Goal: Task Accomplishment & Management: Complete application form

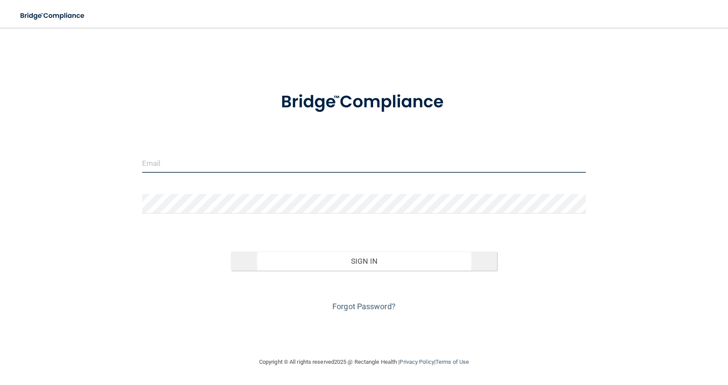
type input "[EMAIL_ADDRESS][DOMAIN_NAME]"
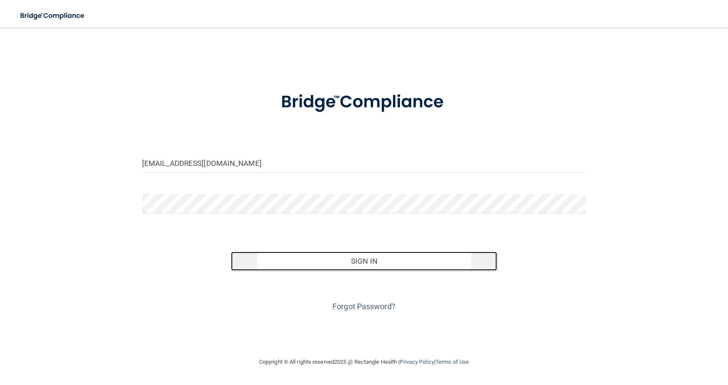
click at [365, 261] on button "Sign In" at bounding box center [364, 261] width 266 height 19
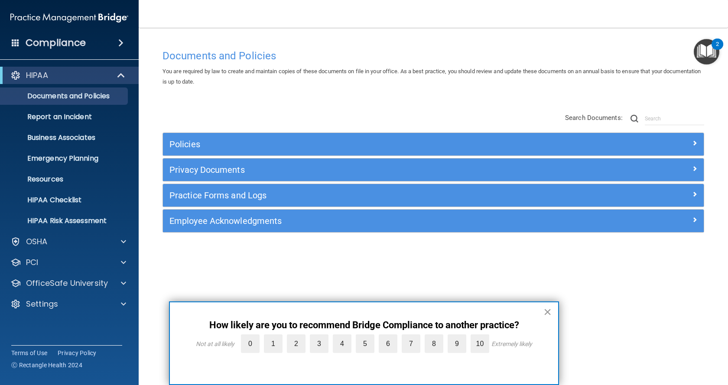
click at [548, 313] on button "×" at bounding box center [548, 312] width 8 height 14
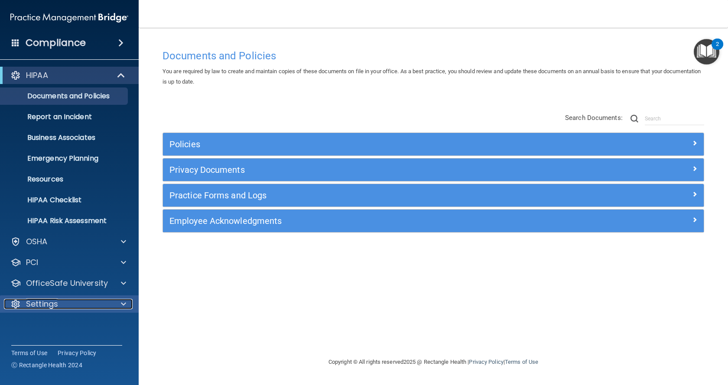
click at [95, 302] on div "Settings" at bounding box center [58, 304] width 108 height 10
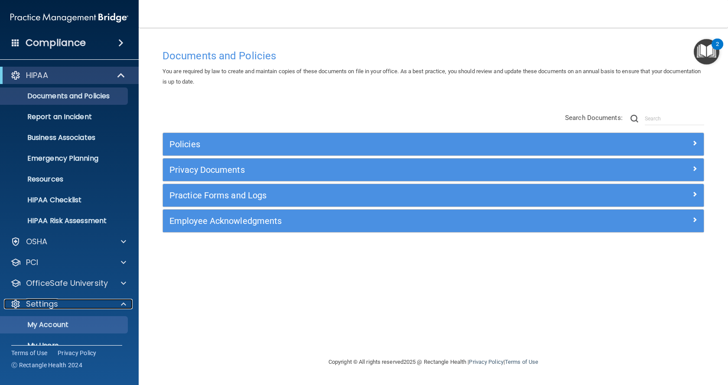
scroll to position [58, 0]
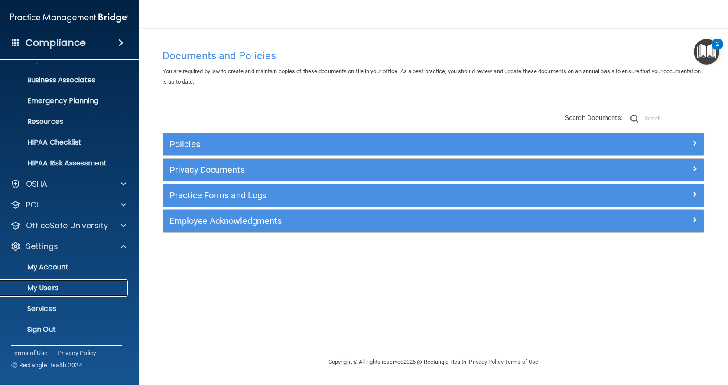
click at [68, 289] on p "My Users" at bounding box center [65, 288] width 118 height 9
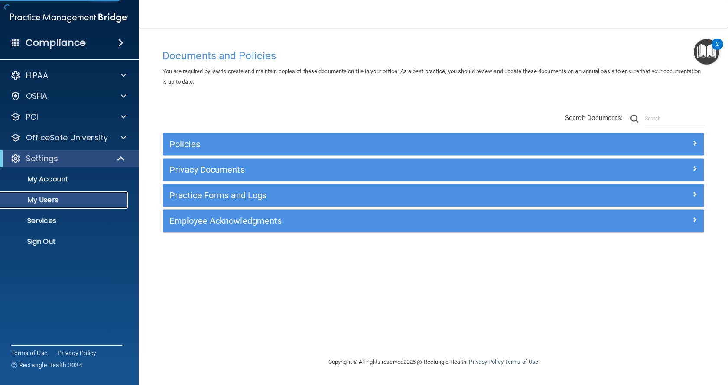
select select "20"
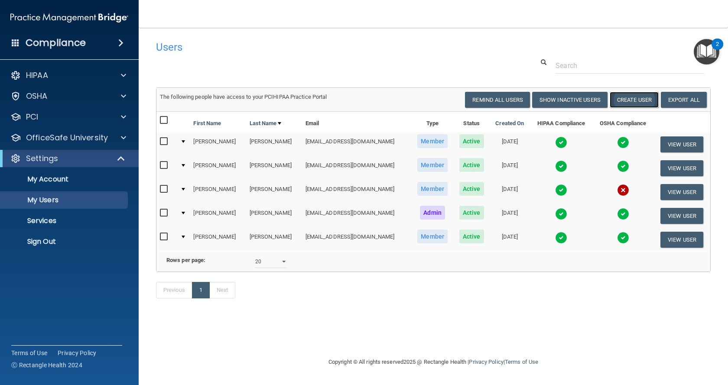
click at [630, 100] on button "Create User" at bounding box center [634, 100] width 49 height 16
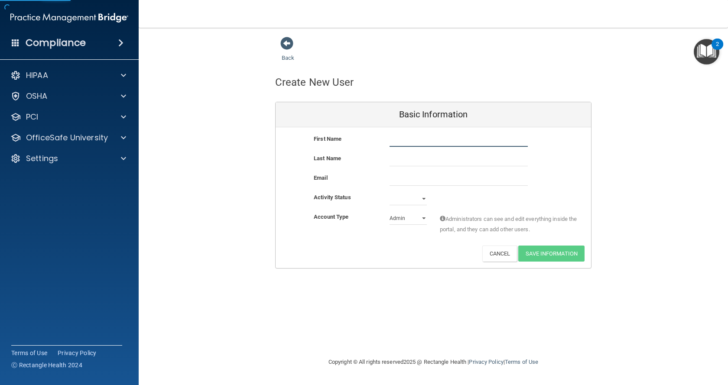
click at [403, 140] on input "text" at bounding box center [459, 140] width 138 height 13
type input "[PERSON_NAME]"
type input "Hee"
type input "H"
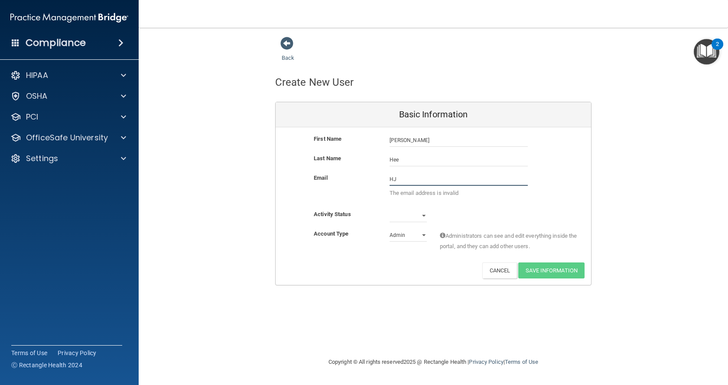
type input "H"
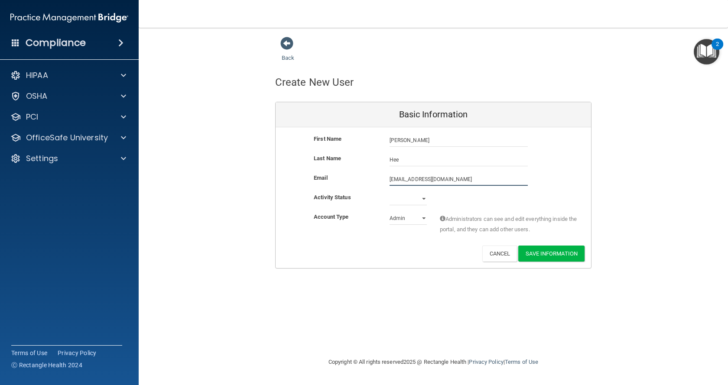
type input "[EMAIL_ADDRESS][DOMAIN_NAME]"
click at [409, 197] on select "Active Inactive" at bounding box center [408, 198] width 37 height 13
select select "active"
click at [390, 192] on select "Active Inactive" at bounding box center [408, 198] width 37 height 13
click at [423, 216] on select "Admin Member" at bounding box center [408, 218] width 37 height 13
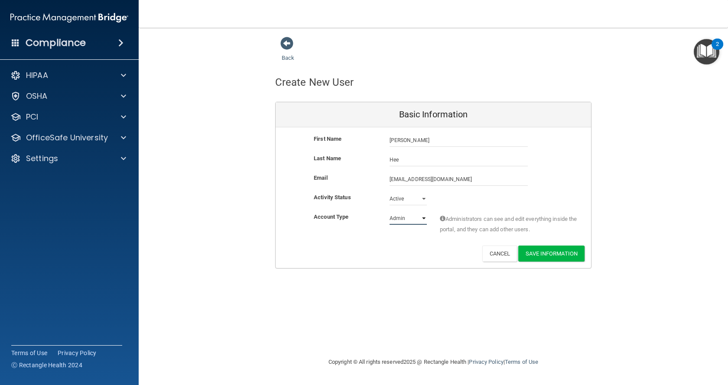
select select "practice_member"
click at [390, 212] on select "Admin Member" at bounding box center [408, 218] width 37 height 13
click at [540, 256] on button "Save Information" at bounding box center [551, 254] width 66 height 16
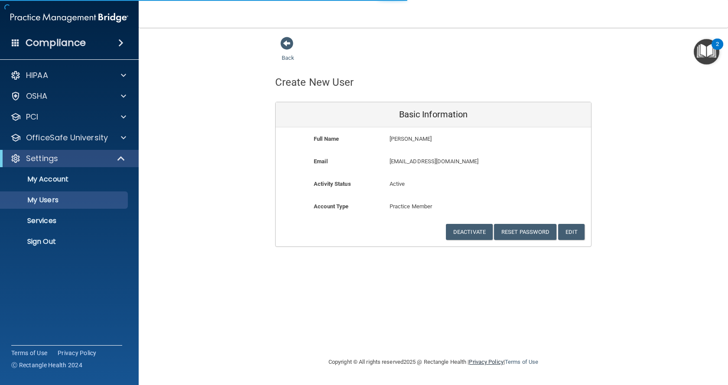
select select "20"
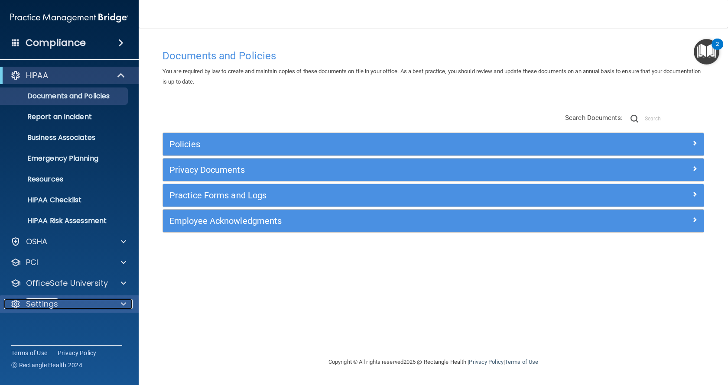
click at [118, 307] on div at bounding box center [122, 304] width 22 height 10
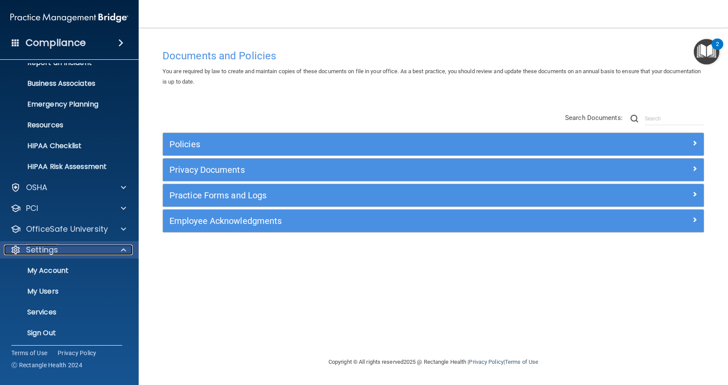
scroll to position [58, 0]
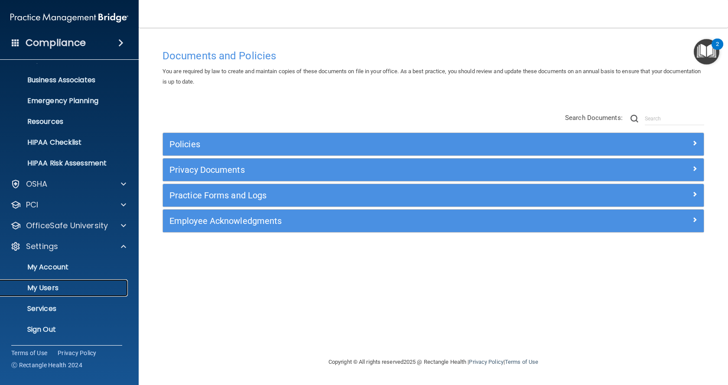
click at [49, 287] on p "My Users" at bounding box center [65, 288] width 118 height 9
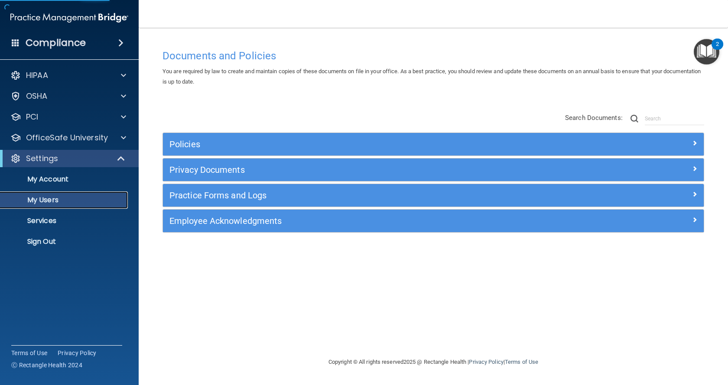
select select "20"
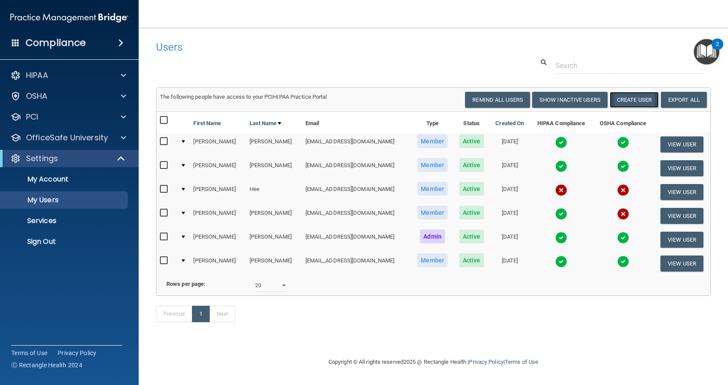
click at [633, 100] on button "Create User" at bounding box center [634, 100] width 49 height 16
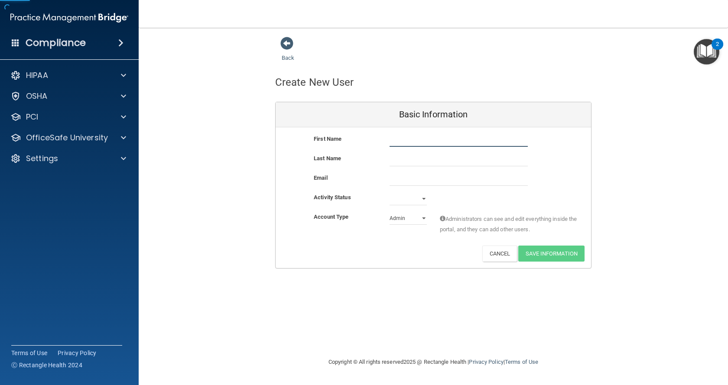
click at [409, 137] on input "text" at bounding box center [459, 140] width 138 height 13
type input "Deanna"
click at [404, 159] on input "text" at bounding box center [459, 159] width 138 height 13
paste input "Denelsbeck"
type input "Denelsbeck"
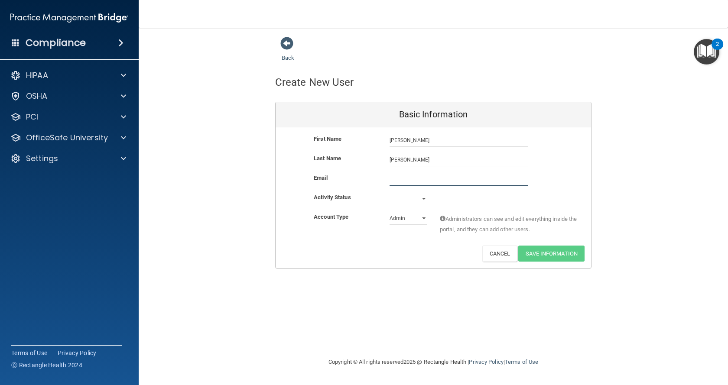
click at [400, 181] on input "email" at bounding box center [459, 179] width 138 height 13
type input "deannab0415@gmail.com"
click at [410, 202] on select "Active Inactive" at bounding box center [408, 200] width 37 height 13
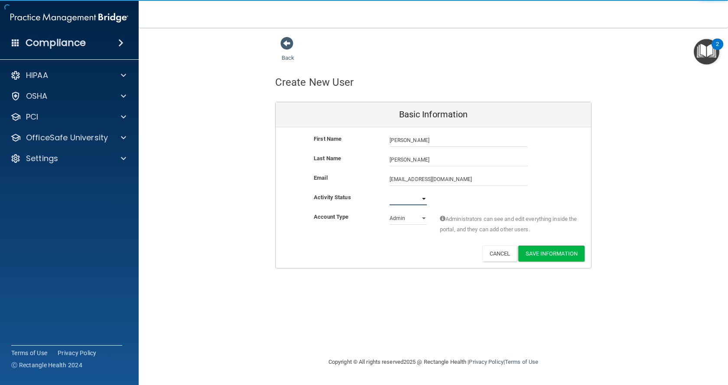
select select "active"
click at [390, 192] on select "Active Inactive" at bounding box center [408, 198] width 37 height 13
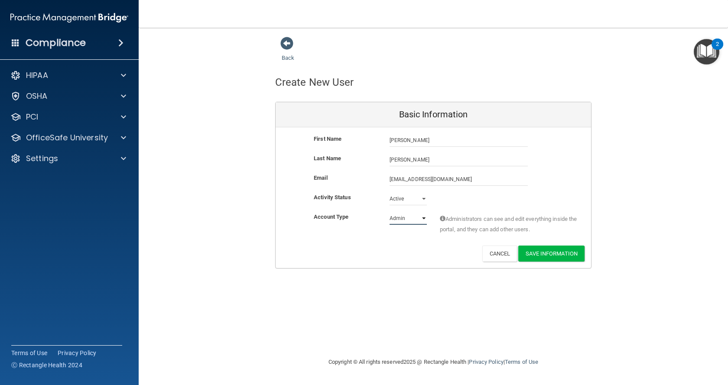
click at [409, 218] on select "Admin Member" at bounding box center [408, 218] width 37 height 13
select select "practice_member"
click at [390, 212] on select "Admin Member" at bounding box center [408, 218] width 37 height 13
click at [564, 254] on button "Save Information" at bounding box center [551, 254] width 66 height 16
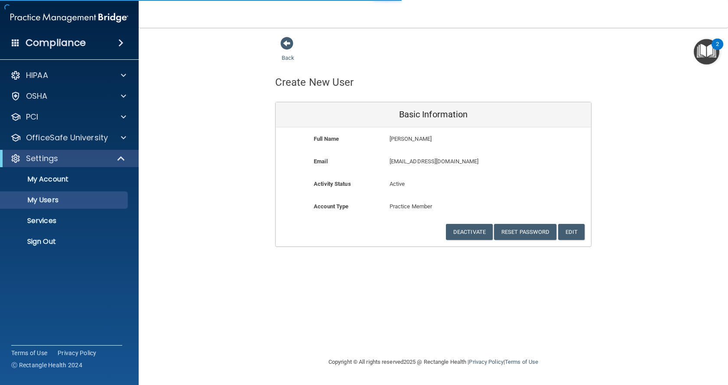
select select "20"
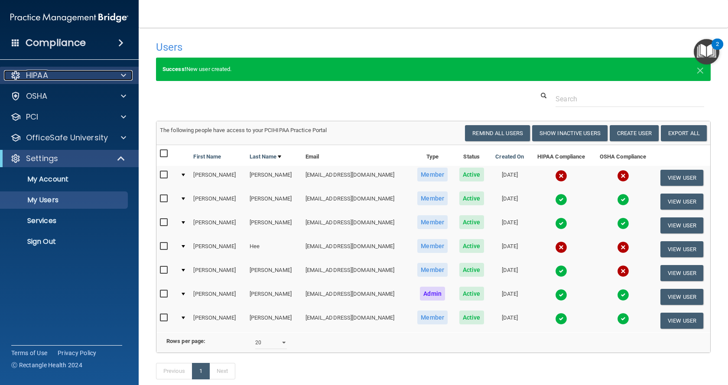
click at [50, 71] on div "HIPAA" at bounding box center [58, 75] width 108 height 10
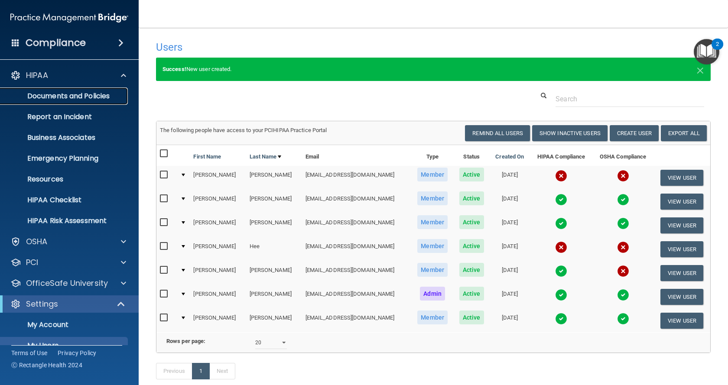
click at [62, 96] on p "Documents and Policies" at bounding box center [65, 96] width 118 height 9
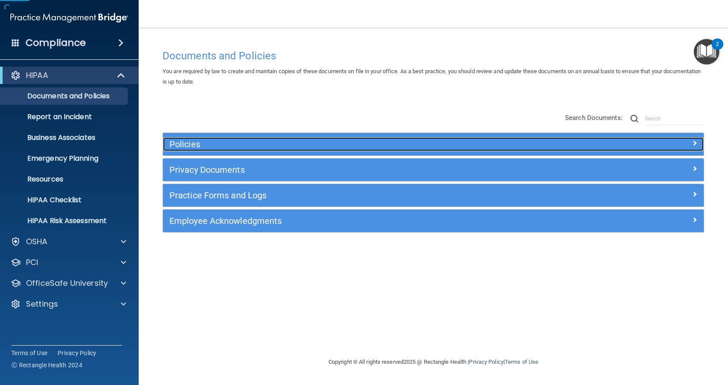
click at [244, 140] on h5 "Policies" at bounding box center [366, 145] width 393 height 10
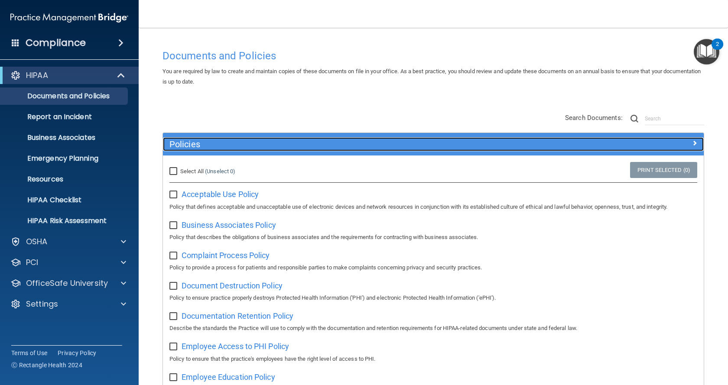
click at [244, 140] on h5 "Policies" at bounding box center [366, 145] width 393 height 10
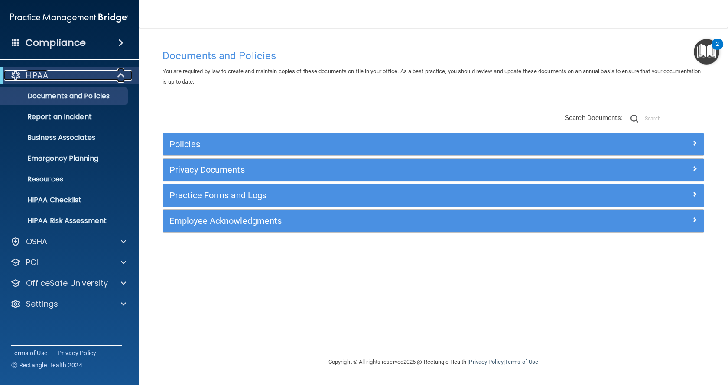
click at [123, 74] on span at bounding box center [121, 75] width 7 height 10
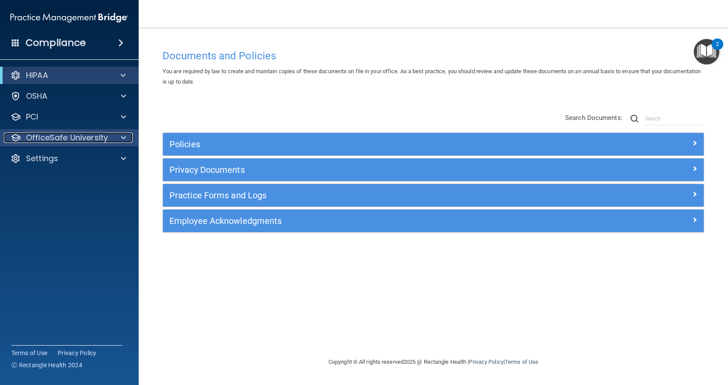
click at [122, 137] on span at bounding box center [123, 138] width 5 height 10
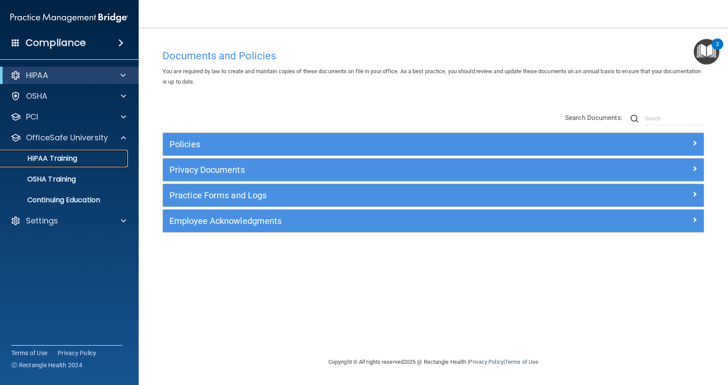
click at [68, 159] on p "HIPAA Training" at bounding box center [42, 158] width 72 height 9
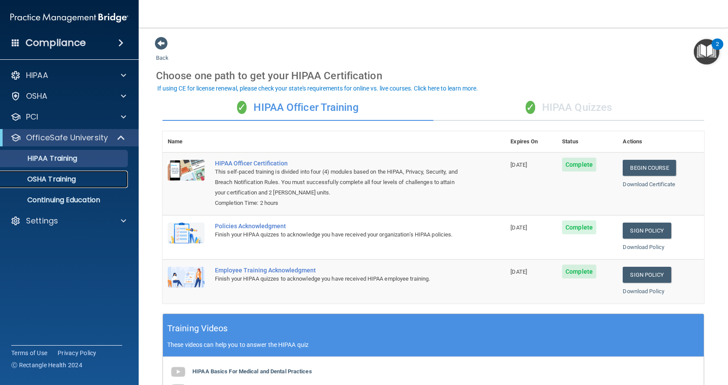
click at [61, 179] on p "OSHA Training" at bounding box center [41, 179] width 70 height 9
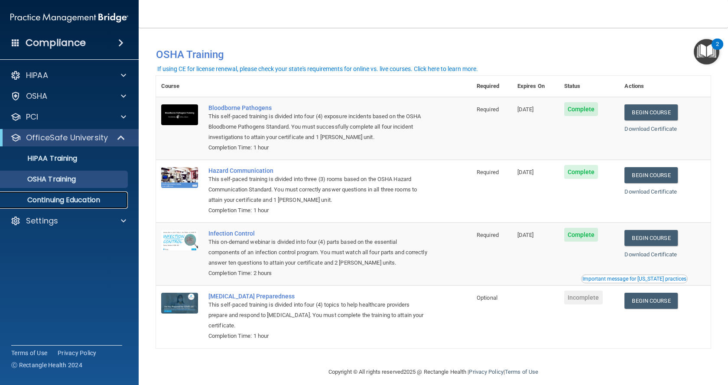
click at [69, 198] on p "Continuing Education" at bounding box center [65, 200] width 118 height 9
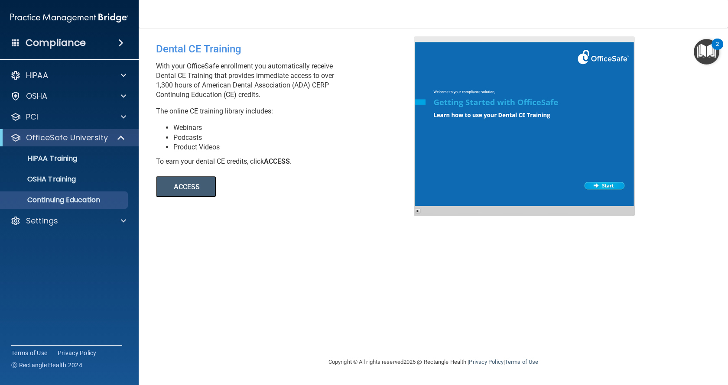
click at [195, 187] on button "ACCESS" at bounding box center [186, 186] width 60 height 21
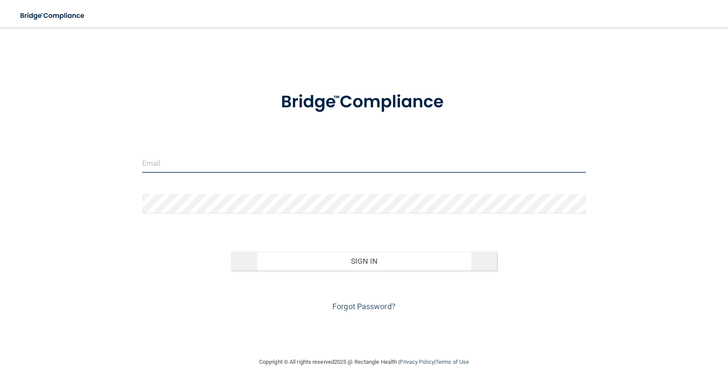
type input "[EMAIL_ADDRESS][DOMAIN_NAME]"
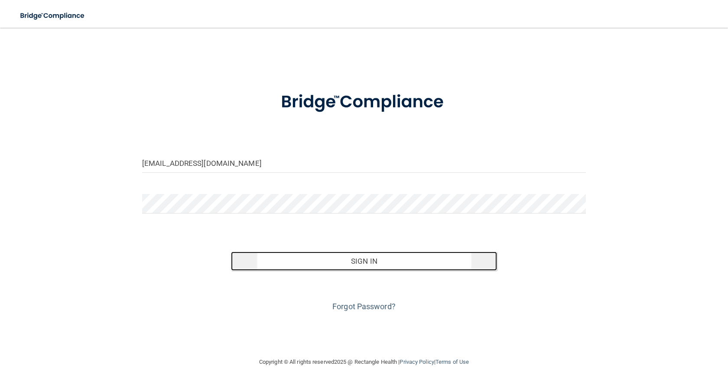
click at [373, 261] on button "Sign In" at bounding box center [364, 261] width 266 height 19
